Goal: Transaction & Acquisition: Purchase product/service

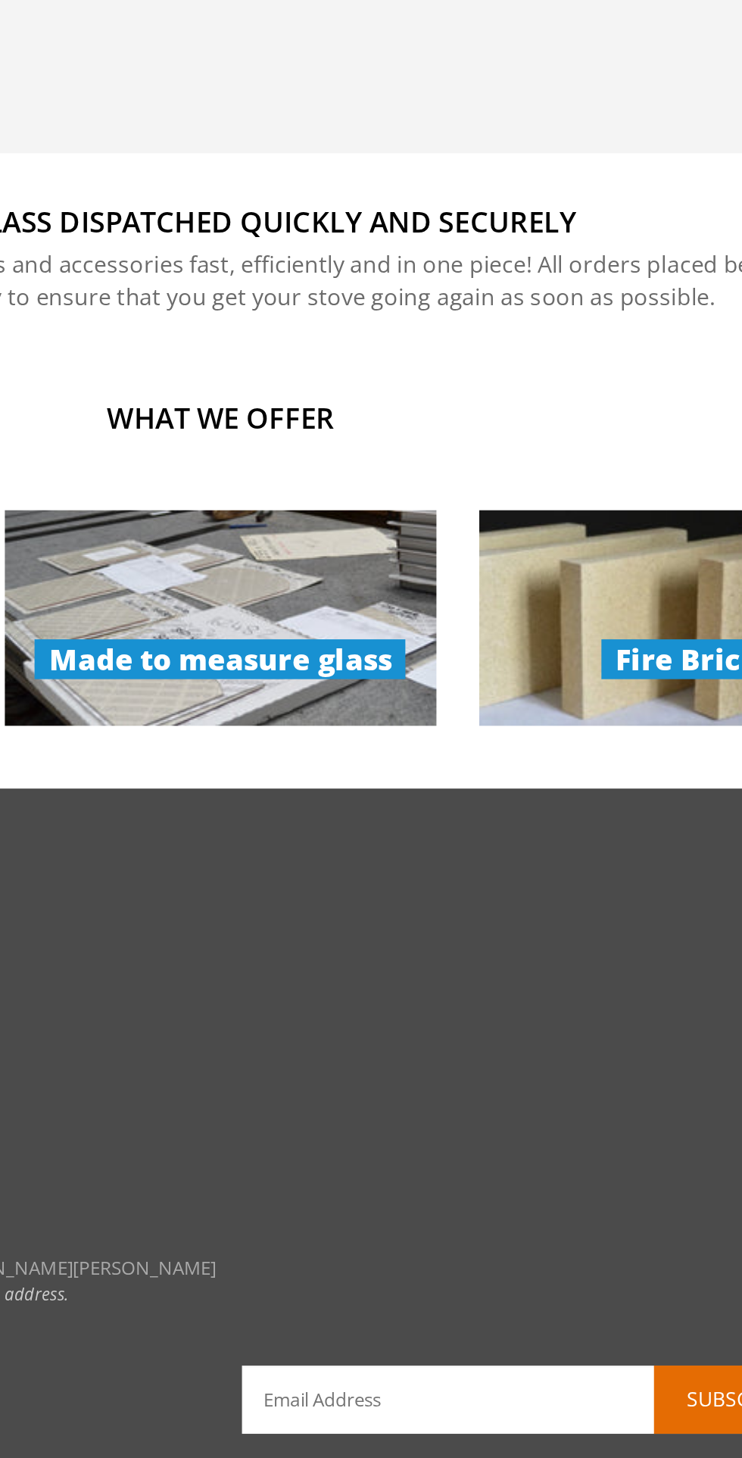
scroll to position [546, 0]
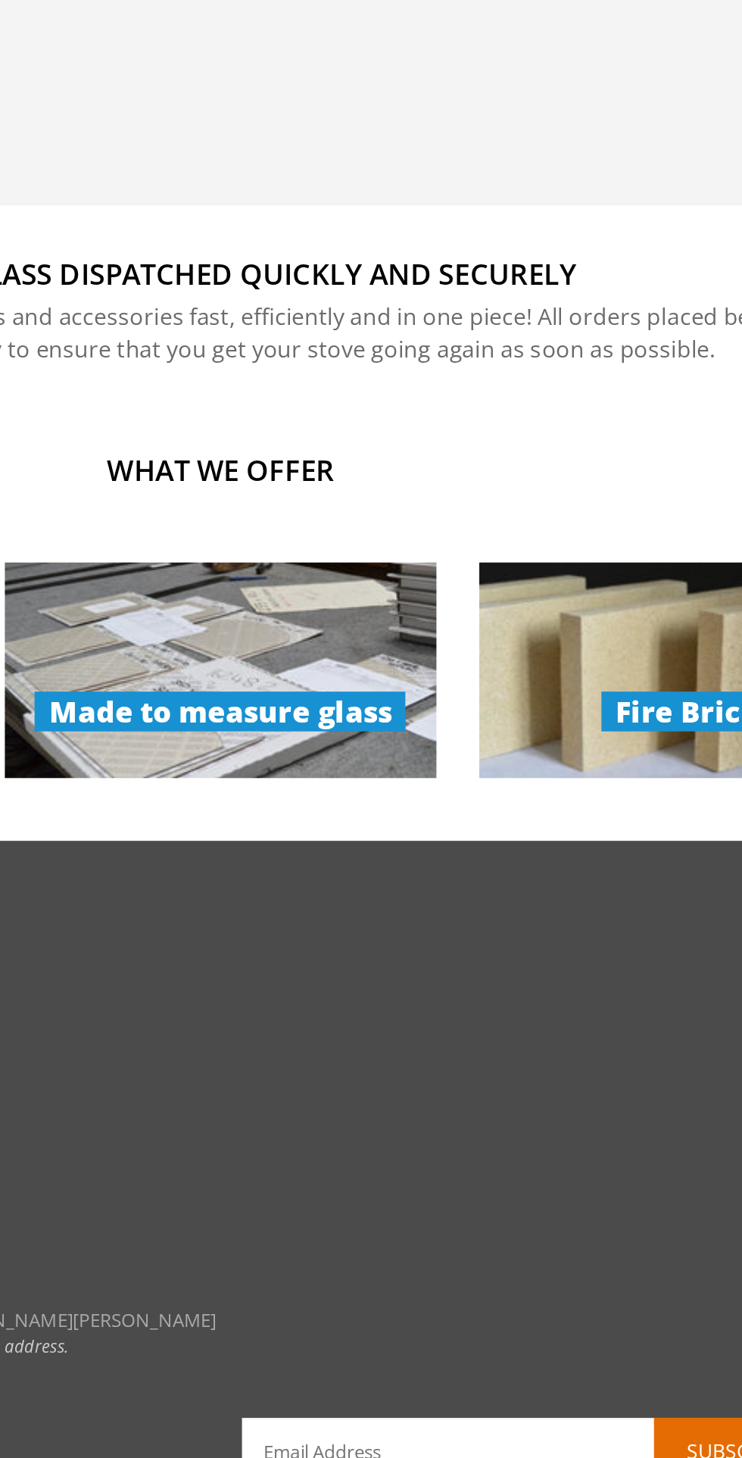
click at [424, 776] on img at bounding box center [370, 789] width 229 height 115
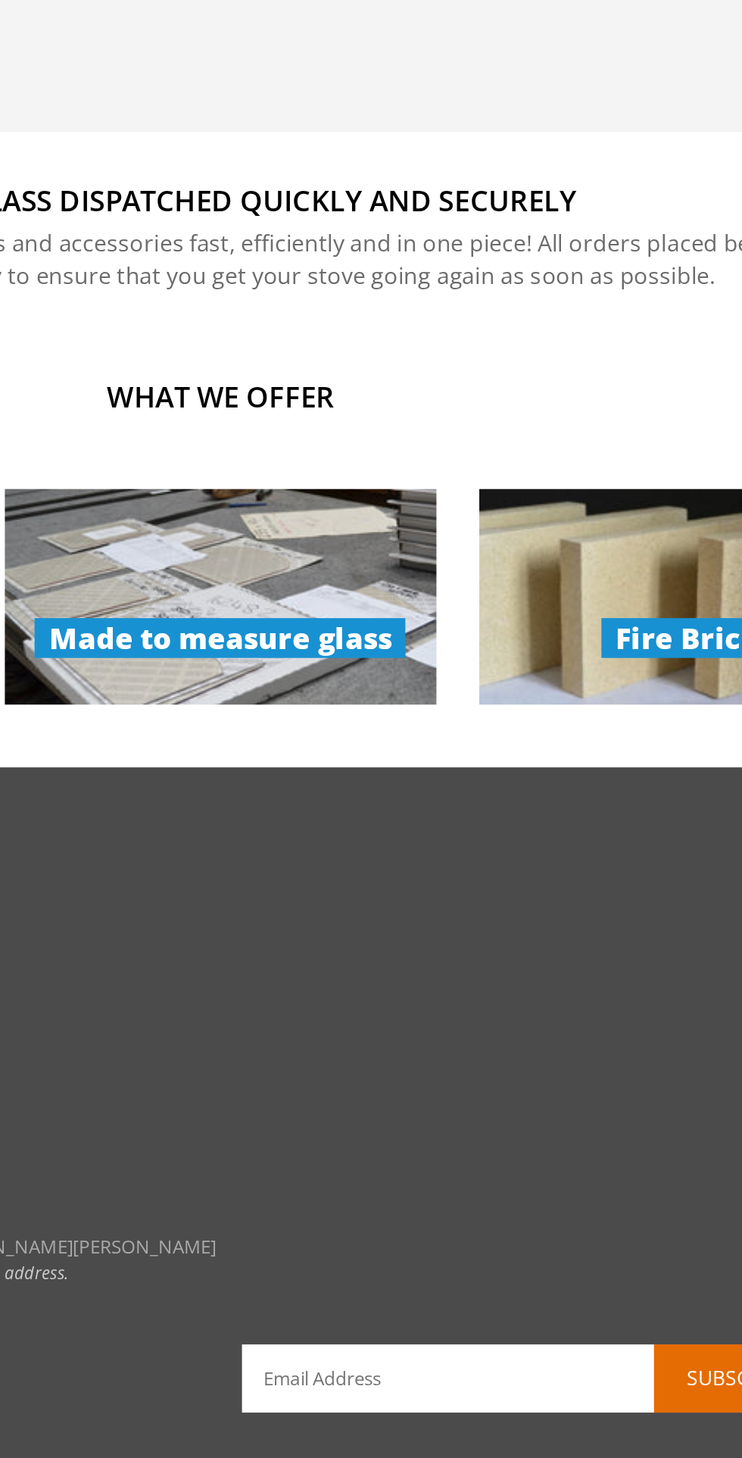
scroll to position [459, 0]
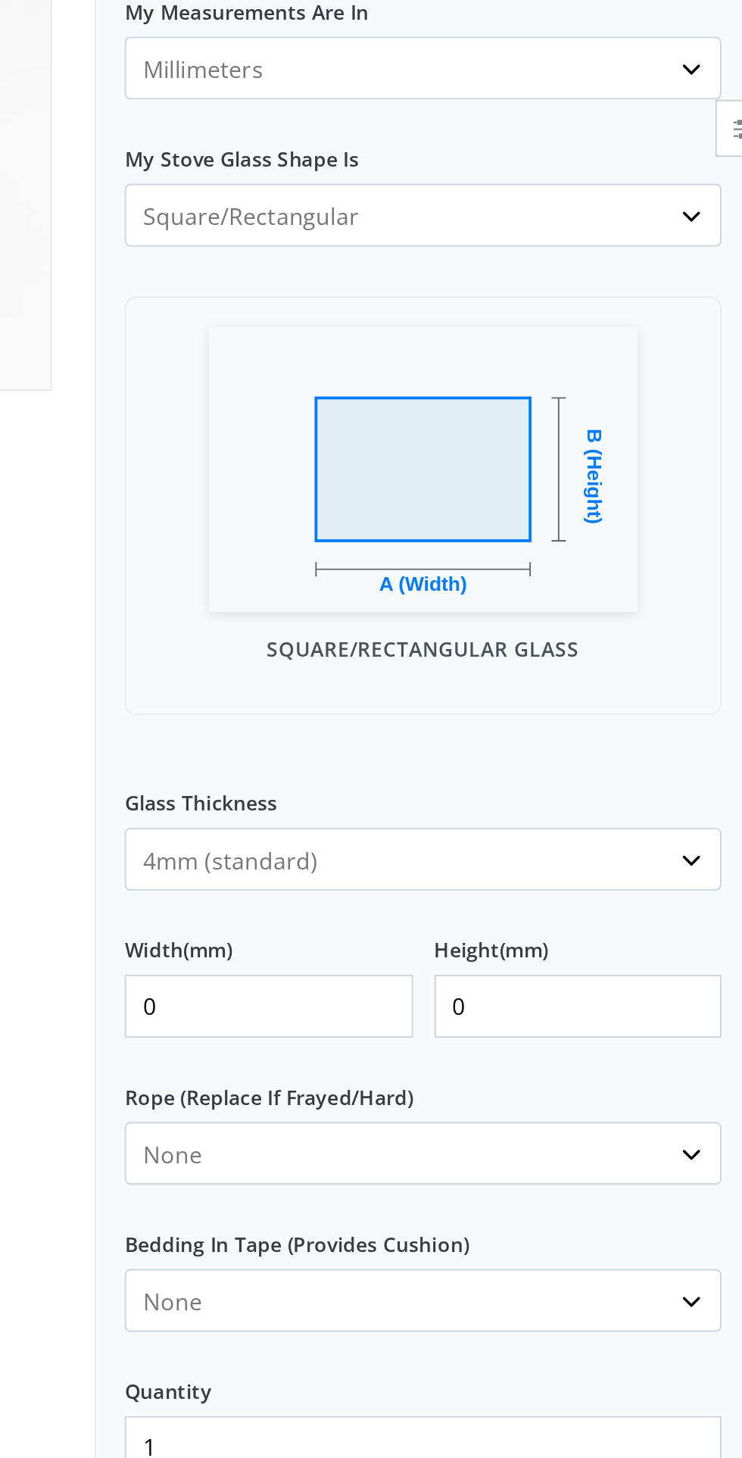
scroll to position [7, 0]
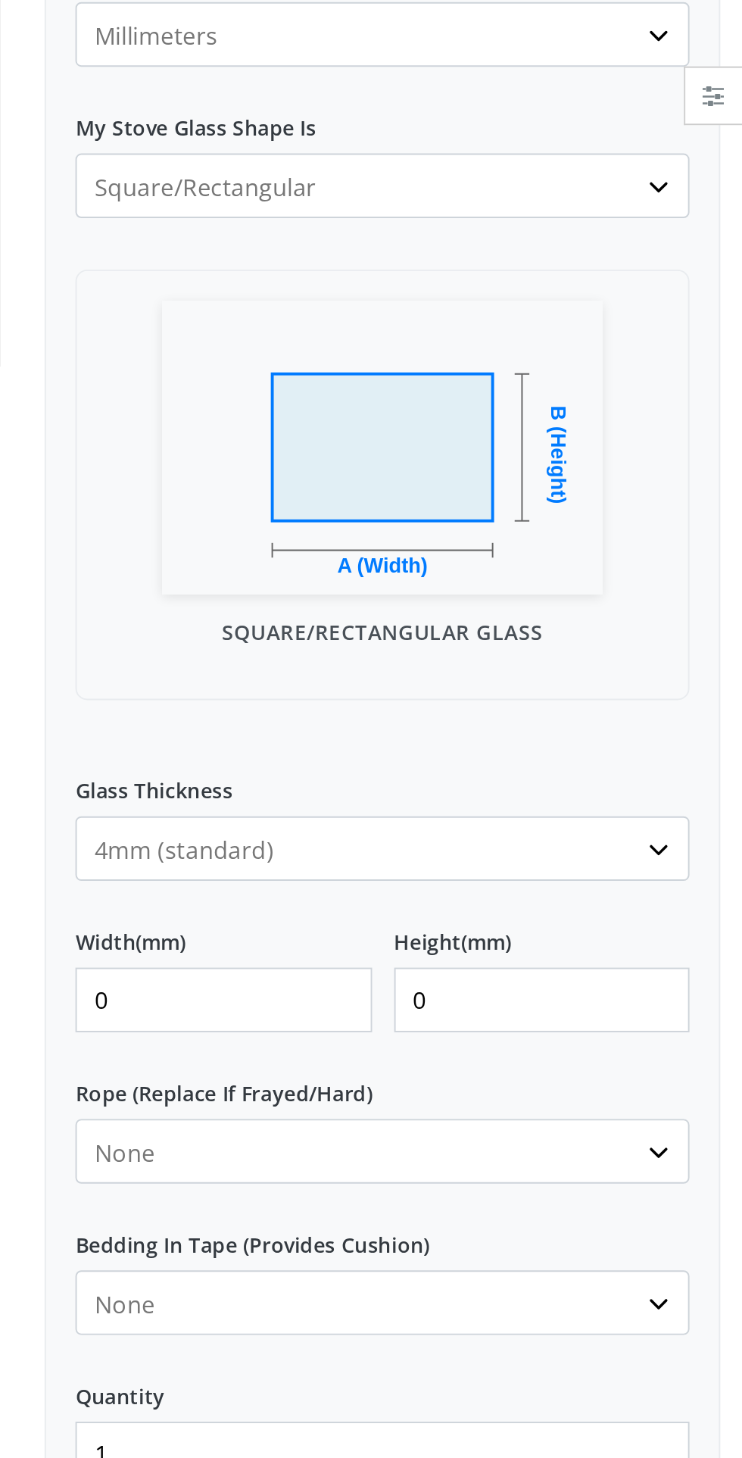
click at [531, 803] on input "0" at bounding box center [474, 801] width 153 height 33
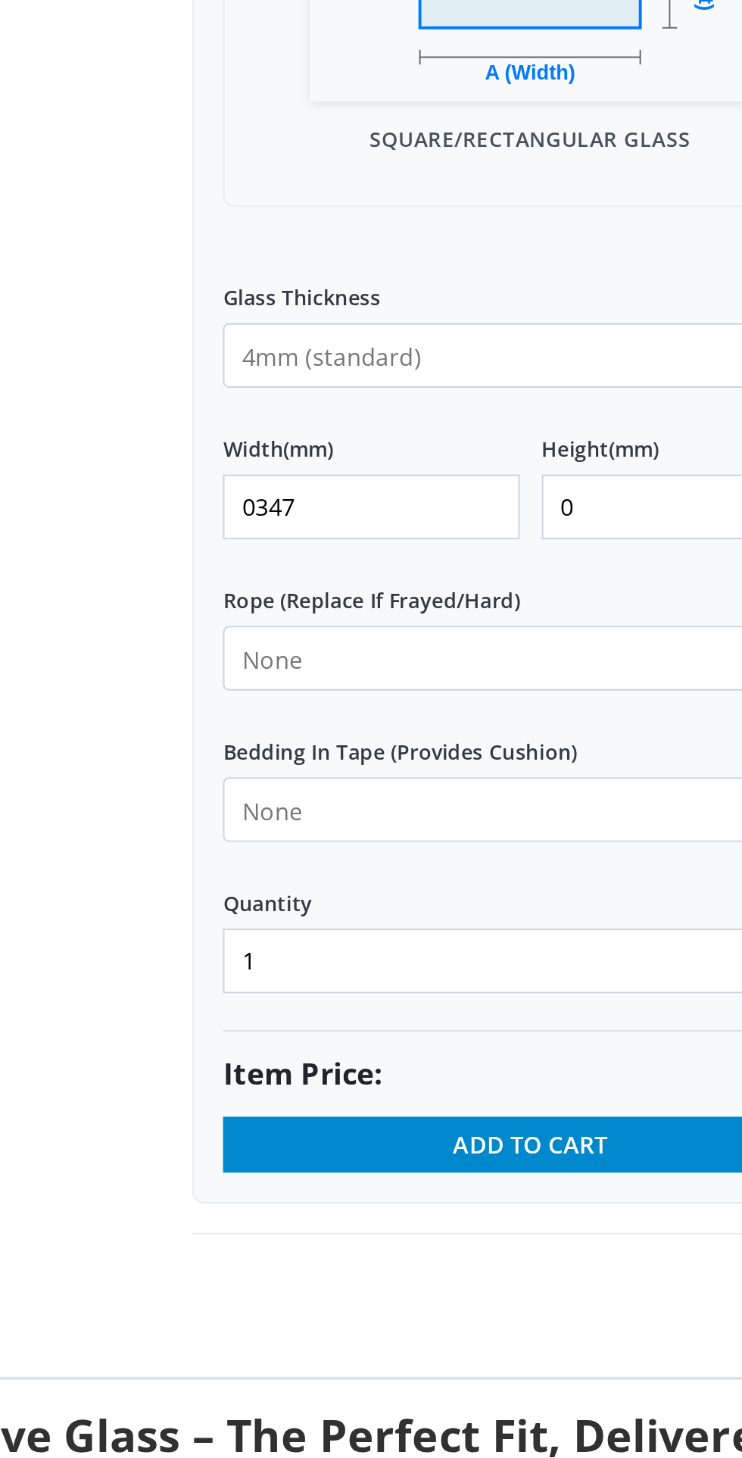
type input "0347"
click at [619, 803] on input "0" at bounding box center [639, 801] width 153 height 33
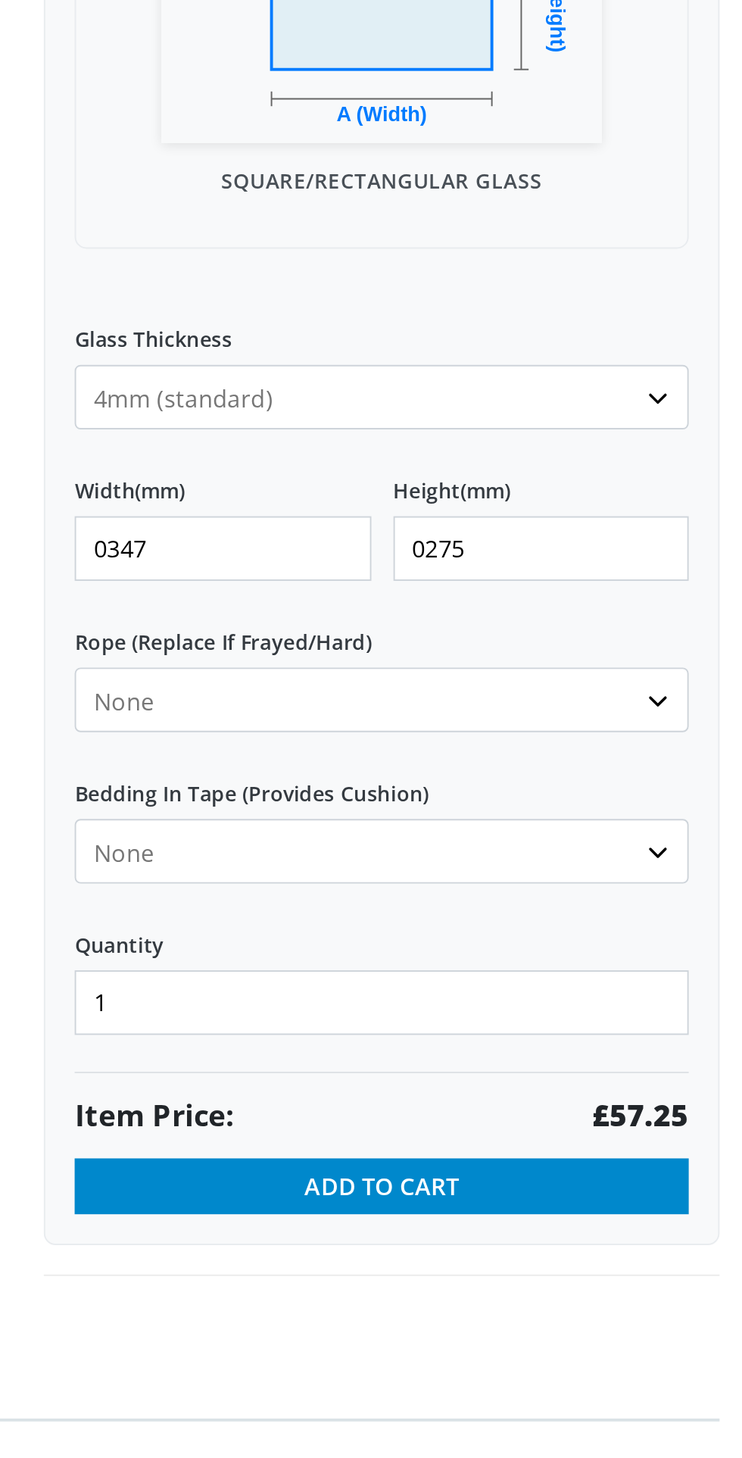
click at [585, 798] on input "0275" at bounding box center [639, 801] width 153 height 33
type input "275"
click at [420, 800] on input "0347" at bounding box center [474, 801] width 153 height 33
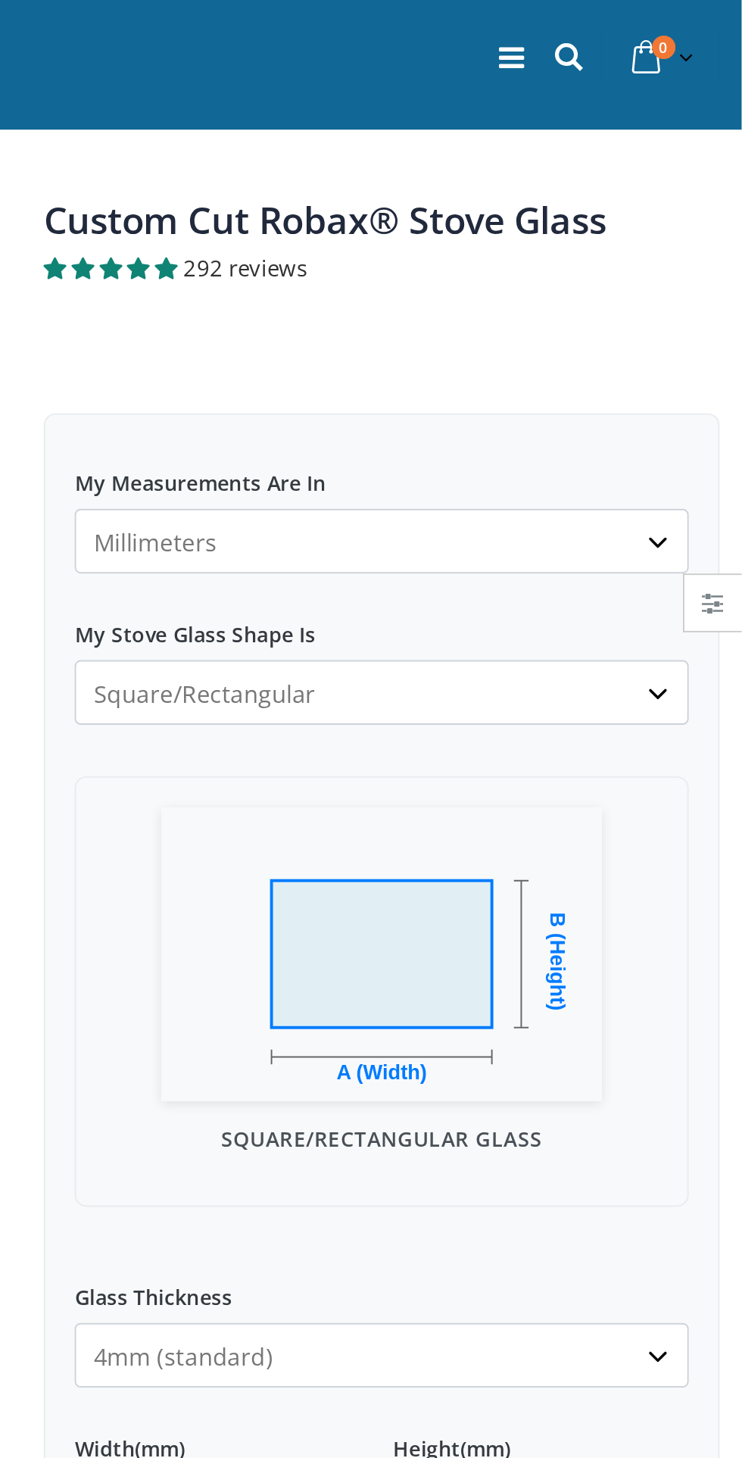
scroll to position [0, 0]
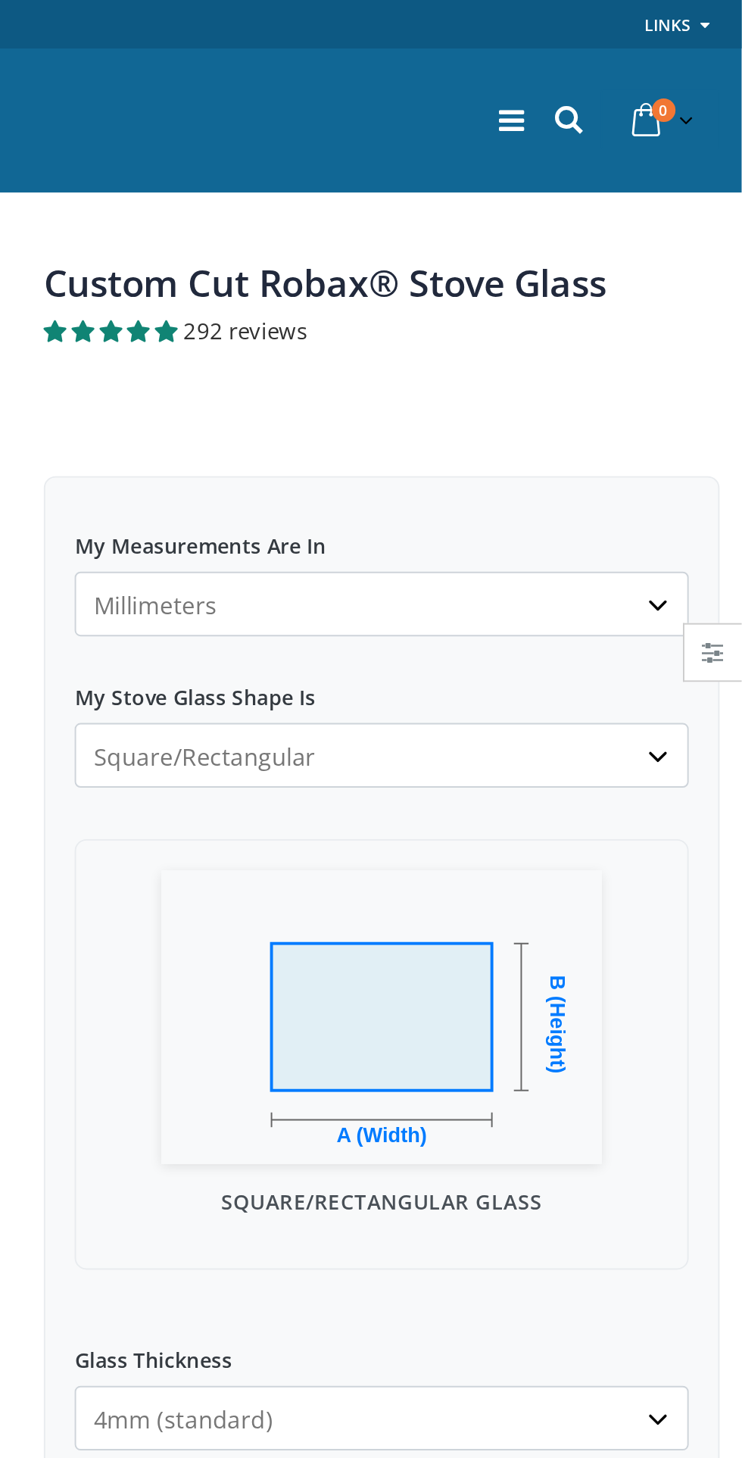
type input "347"
click at [697, 382] on select "Square/Rectangular Arched Half Arch Both Top Corners Cut Single Corner Cut Slop…" at bounding box center [556, 389] width 317 height 33
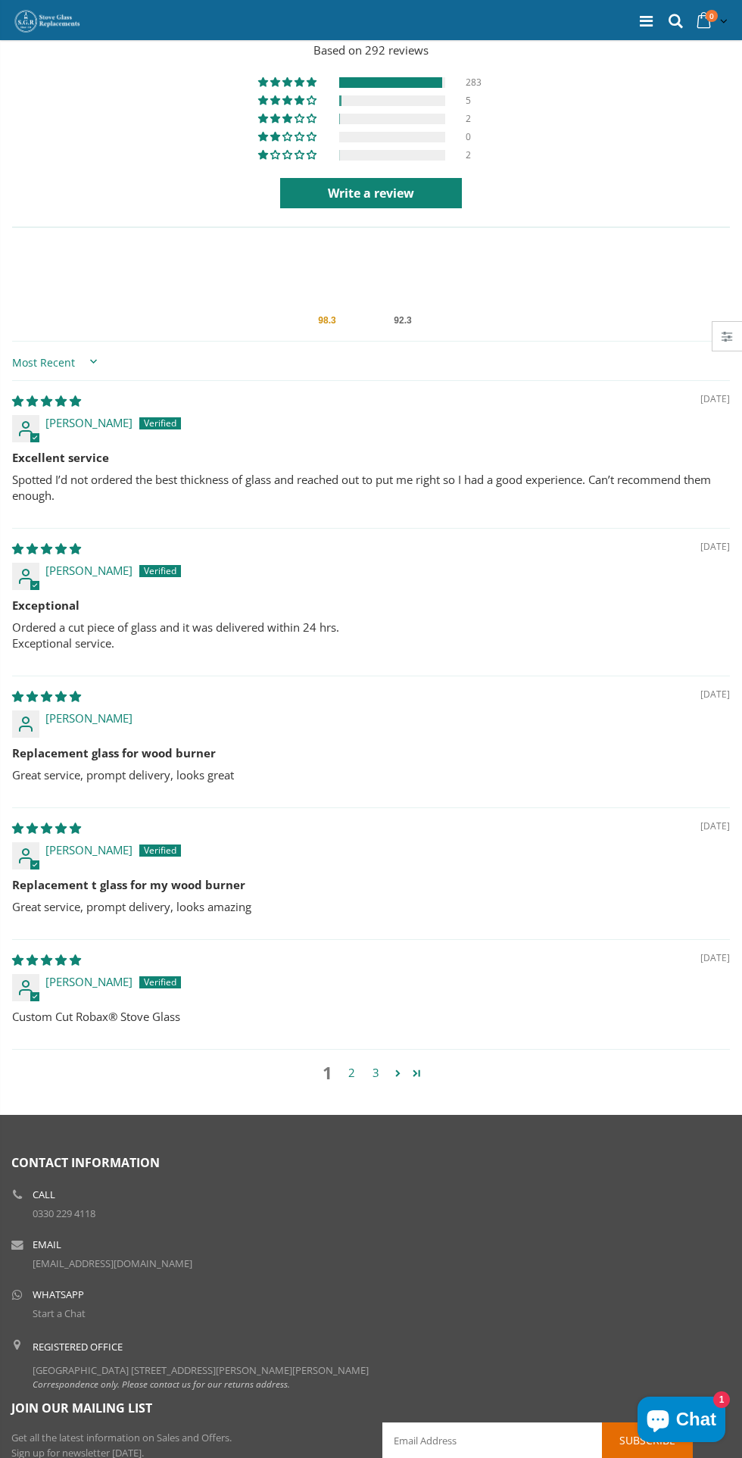
scroll to position [3103, 0]
